Goal: Navigation & Orientation: Understand site structure

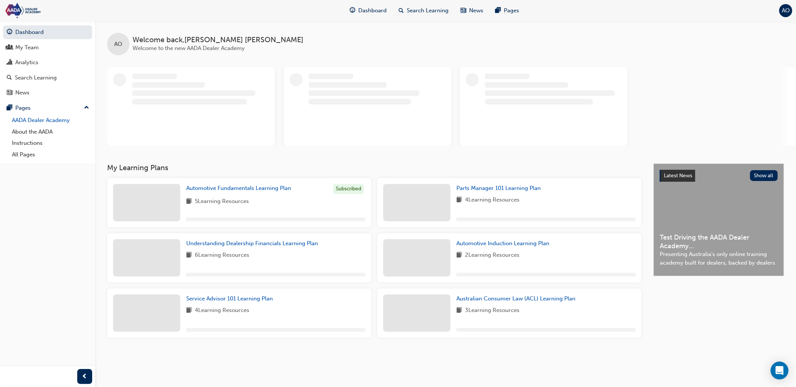
click at [38, 122] on link "AADA Dealer Academy" at bounding box center [50, 121] width 83 height 12
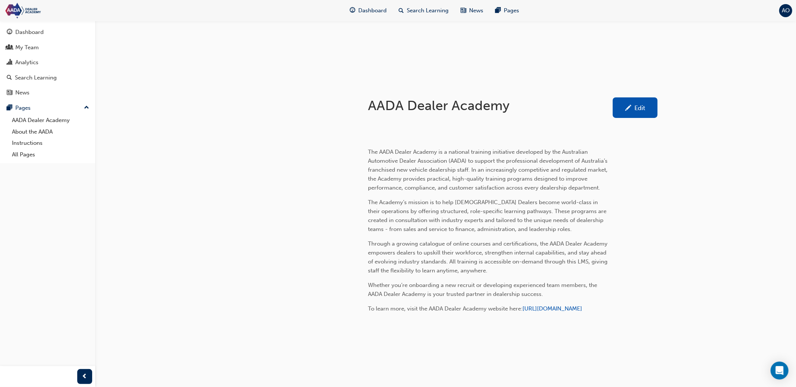
scroll to position [195, 0]
click at [30, 132] on link "About the AADA" at bounding box center [50, 132] width 83 height 12
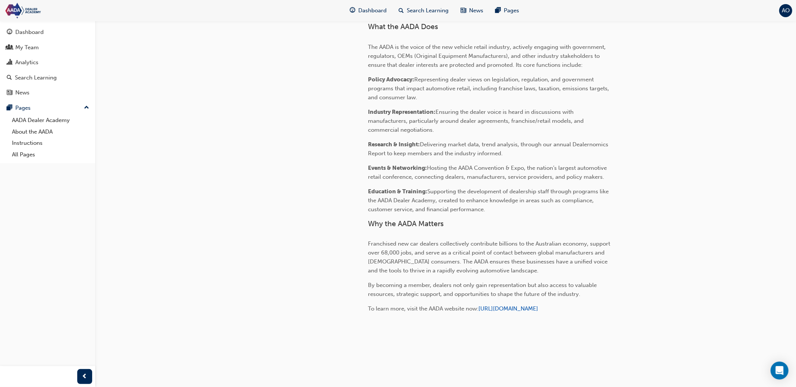
scroll to position [437, 0]
click at [29, 155] on link "All Pages" at bounding box center [50, 155] width 83 height 12
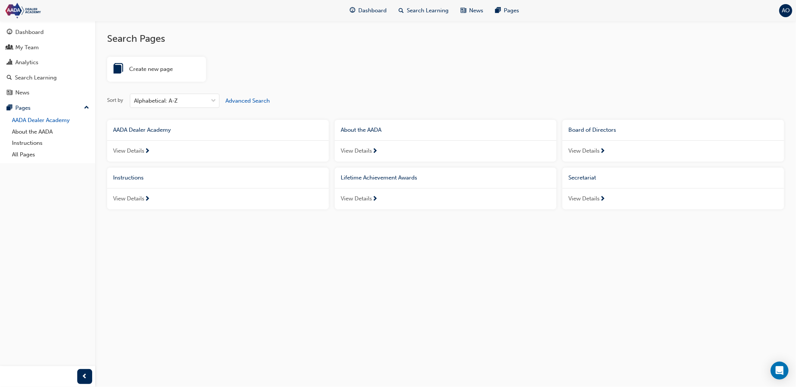
click at [34, 124] on link "AADA Dealer Academy" at bounding box center [50, 121] width 83 height 12
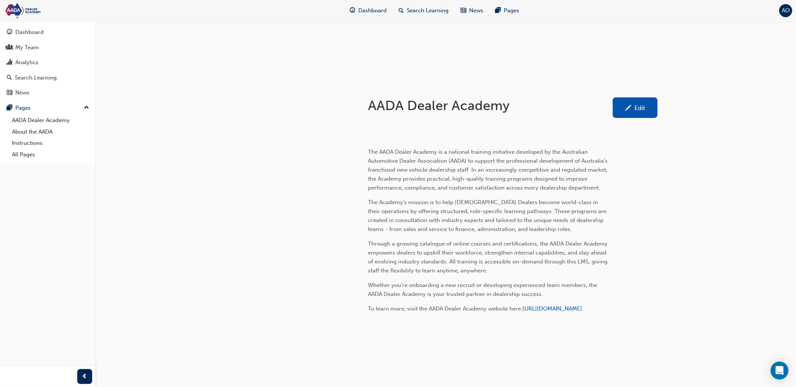
scroll to position [171, 0]
click at [34, 142] on link "Instructions" at bounding box center [50, 143] width 83 height 12
